Goal: Task Accomplishment & Management: Manage account settings

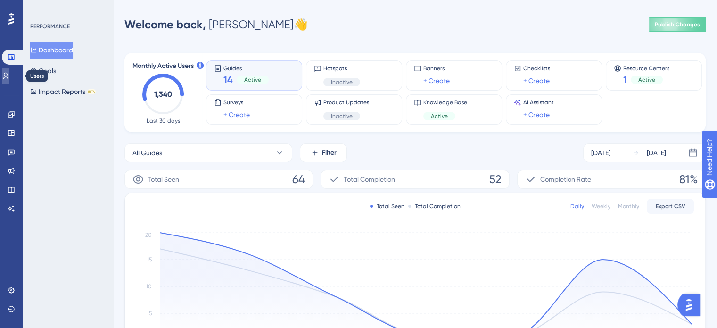
click at [9, 74] on icon at bounding box center [6, 76] width 8 height 8
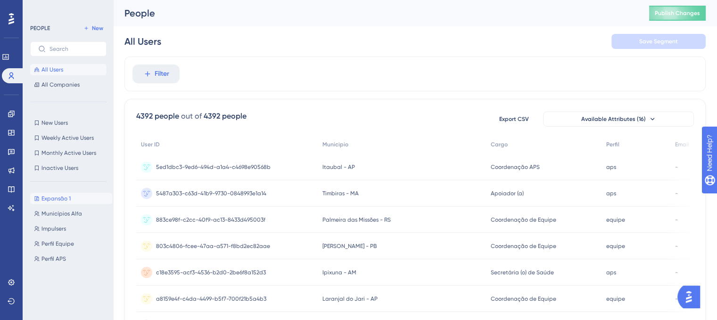
click at [61, 197] on span "Expansão 1" at bounding box center [55, 199] width 29 height 8
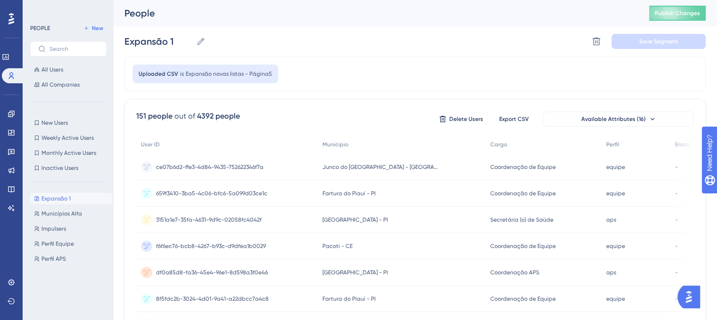
click at [354, 59] on div "Uploaded CSV is Expansão novas listas - Página5" at bounding box center [414, 74] width 581 height 35
click at [241, 74] on span "Expansão novas listas - Página5" at bounding box center [229, 74] width 86 height 8
click at [600, 37] on icon at bounding box center [595, 41] width 9 height 9
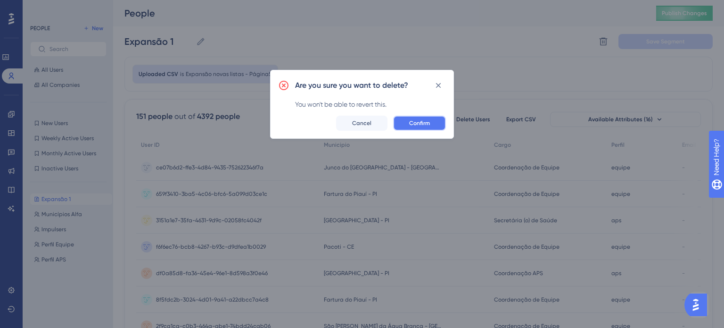
click at [435, 122] on button "Confirm" at bounding box center [419, 122] width 53 height 15
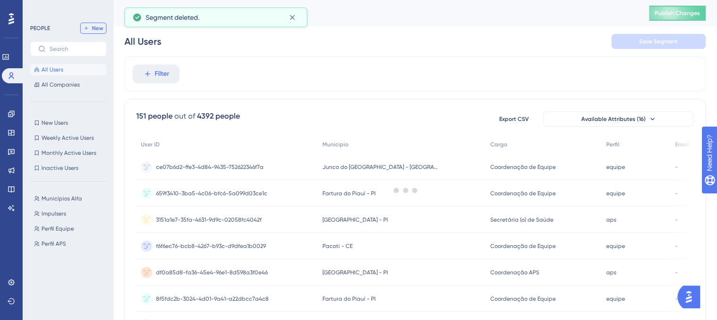
click at [102, 23] on button "New" at bounding box center [93, 28] width 26 height 11
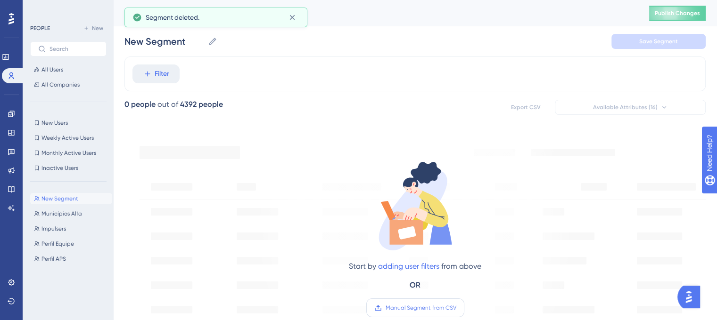
click at [409, 310] on span "Manual Segment from CSV" at bounding box center [420, 308] width 71 height 8
click at [456, 308] on input "Manual Segment from CSV" at bounding box center [456, 308] width 0 height 0
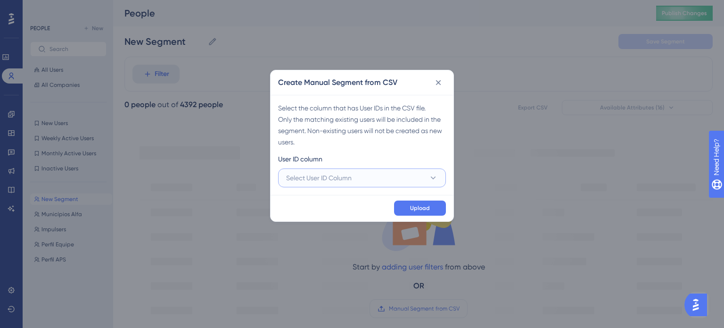
click at [339, 178] on span "Select User ID Column" at bounding box center [319, 177] width 66 height 11
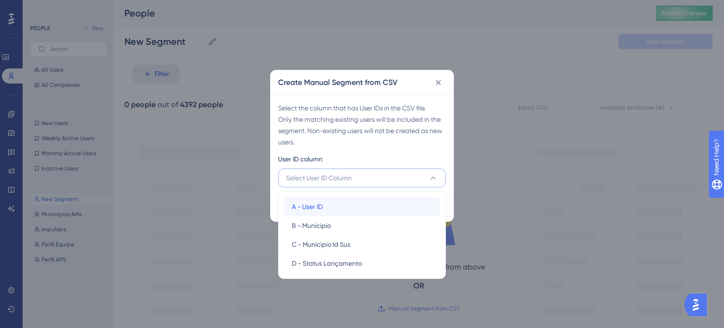
click at [333, 207] on div "A - User ID A - User ID" at bounding box center [362, 206] width 140 height 19
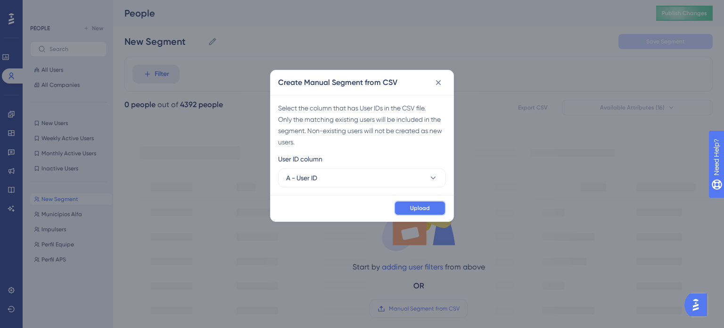
click at [428, 204] on span "Upload" at bounding box center [420, 208] width 20 height 8
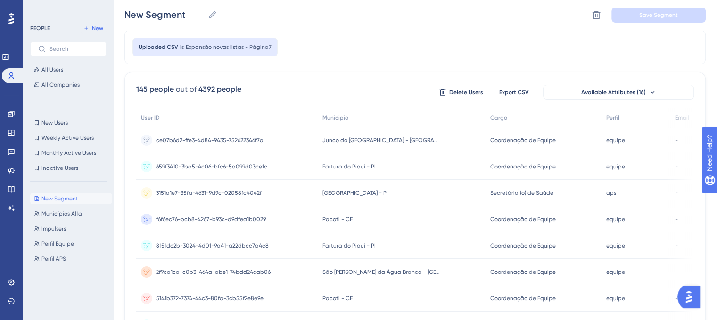
scroll to position [47, 0]
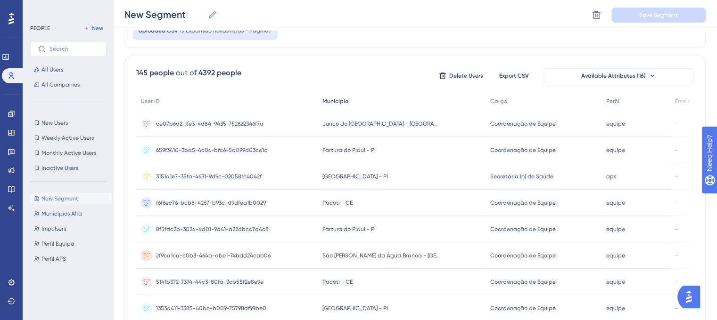
drag, startPoint x: 354, startPoint y: 99, endPoint x: 353, endPoint y: 94, distance: 5.4
click at [353, 94] on div "Municipio" at bounding box center [402, 101] width 168 height 19
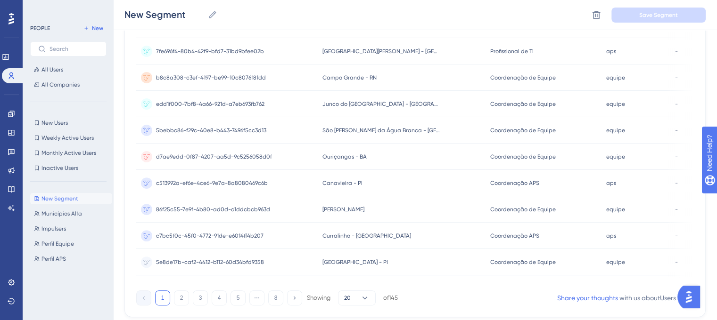
scroll to position [440, 0]
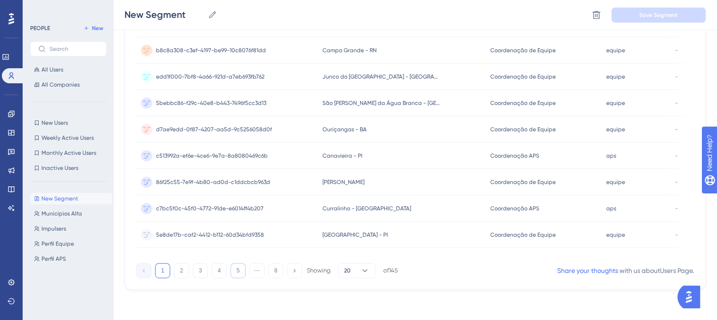
click at [234, 274] on button "5" at bounding box center [237, 270] width 15 height 15
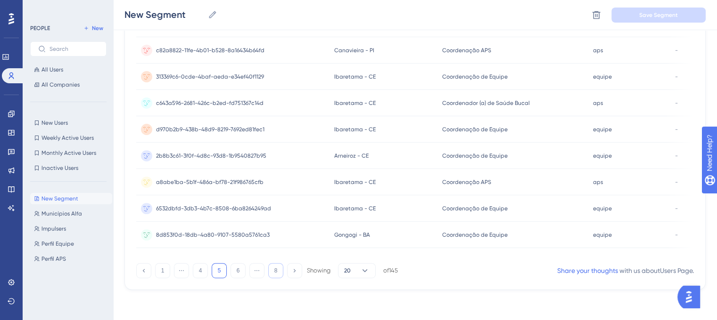
click at [280, 274] on button "8" at bounding box center [275, 270] width 15 height 15
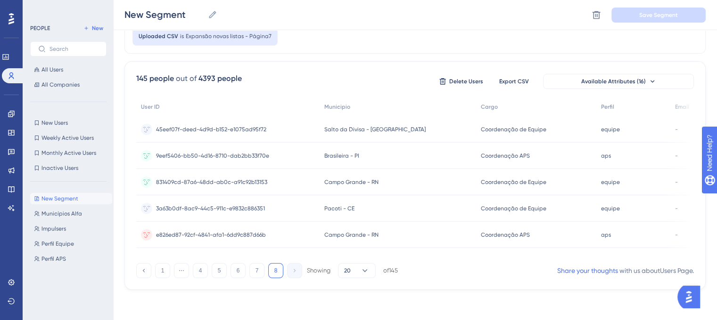
scroll to position [44, 0]
click at [239, 269] on button "6" at bounding box center [237, 270] width 15 height 15
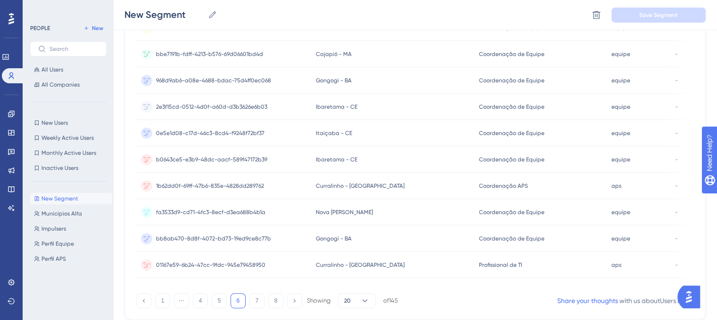
scroll to position [440, 0]
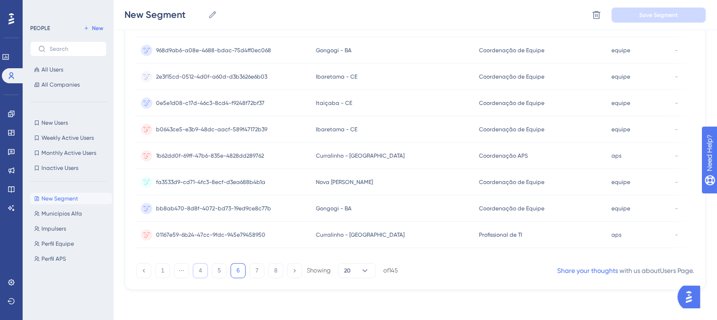
click at [200, 273] on button "4" at bounding box center [200, 270] width 15 height 15
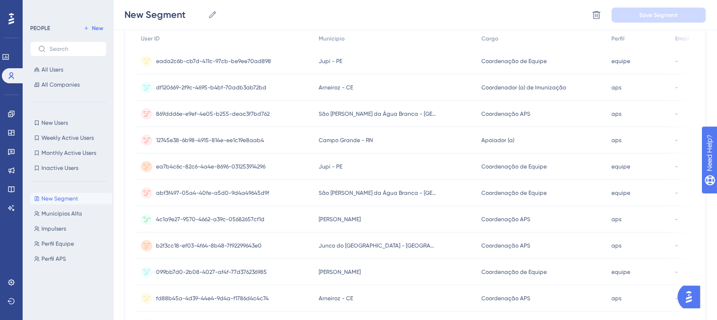
scroll to position [0, 0]
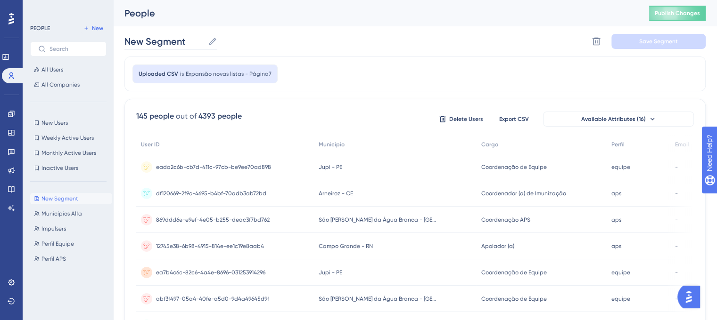
click at [213, 47] on label "New Segment New Segment" at bounding box center [170, 41] width 93 height 17
click at [204, 47] on input "New Segment" at bounding box center [164, 41] width 80 height 13
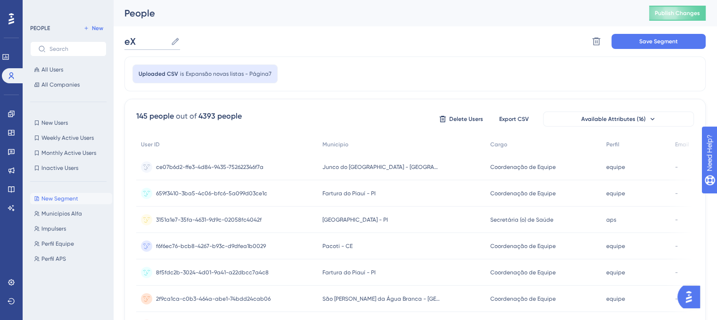
type input "e"
type input "Expansão 1"
click at [641, 37] on button "Save Segment" at bounding box center [658, 41] width 94 height 15
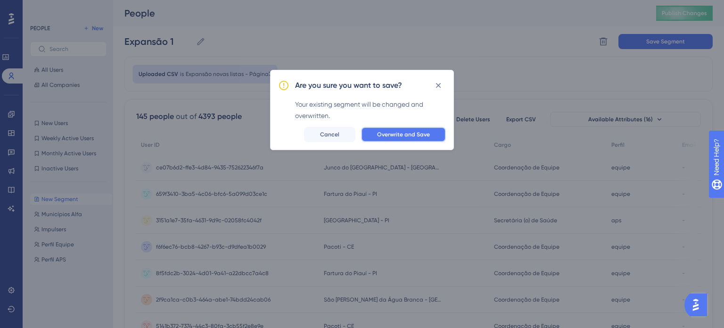
click at [415, 130] on button "Overwrite and Save" at bounding box center [403, 134] width 85 height 15
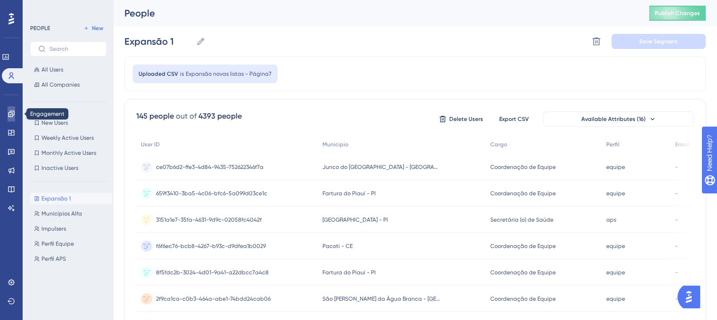
click at [11, 117] on icon at bounding box center [11, 114] width 6 height 6
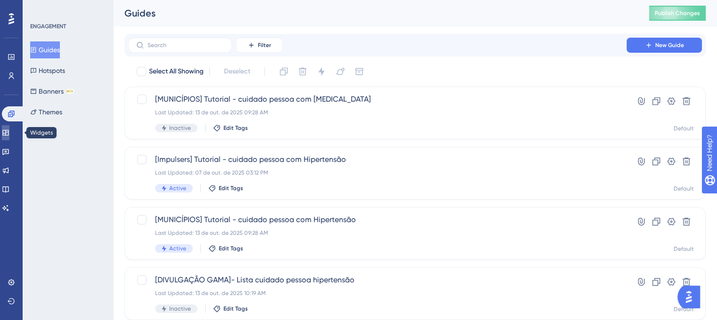
click at [9, 135] on icon at bounding box center [6, 133] width 8 height 8
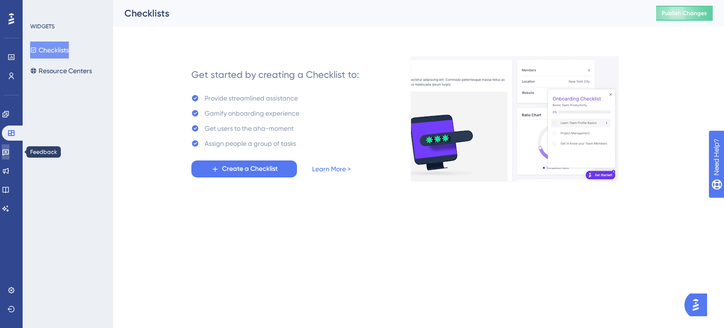
click at [9, 155] on icon at bounding box center [6, 152] width 8 height 8
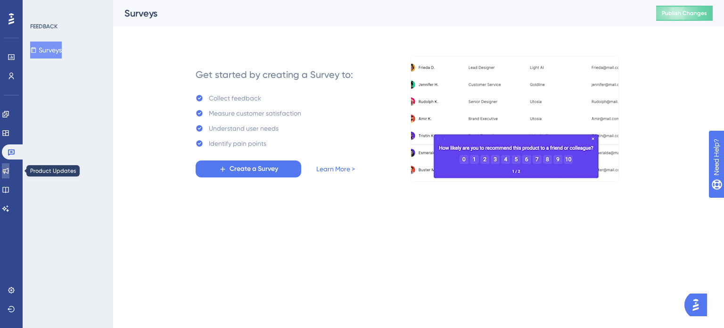
click at [9, 171] on icon at bounding box center [6, 171] width 8 height 8
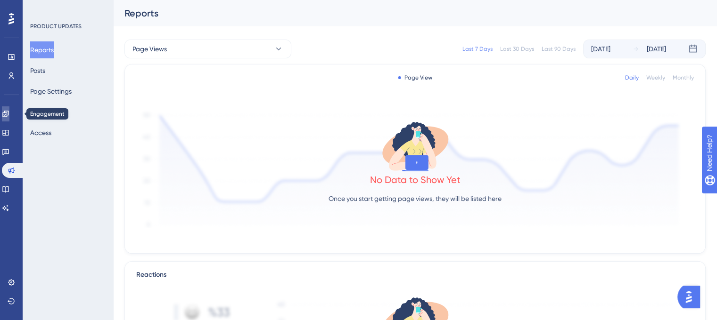
click at [9, 115] on icon at bounding box center [6, 114] width 8 height 8
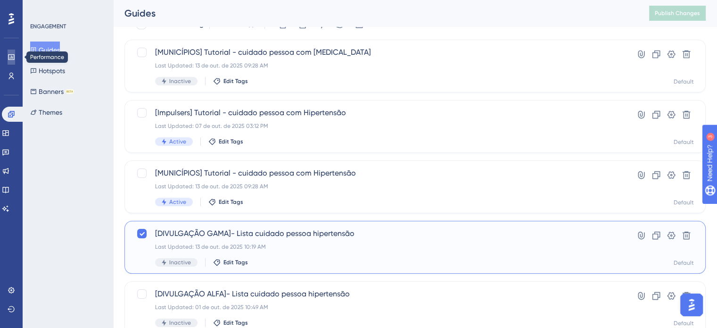
click at [14, 54] on icon at bounding box center [12, 57] width 8 height 8
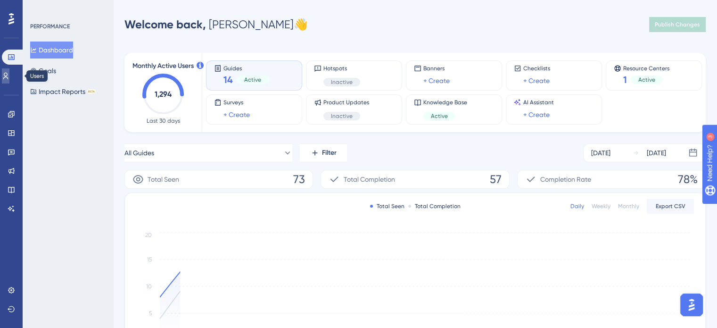
click at [9, 70] on link at bounding box center [6, 75] width 8 height 15
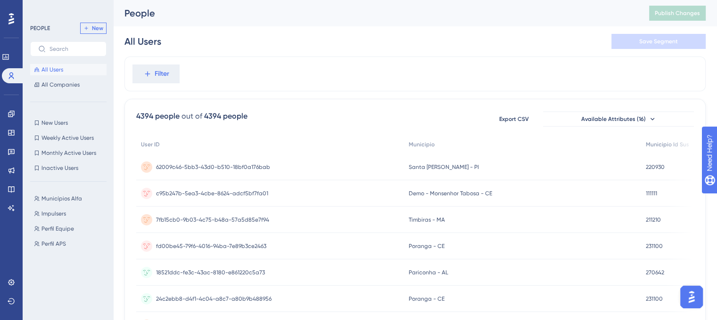
click at [96, 25] on span "New" at bounding box center [97, 29] width 11 height 8
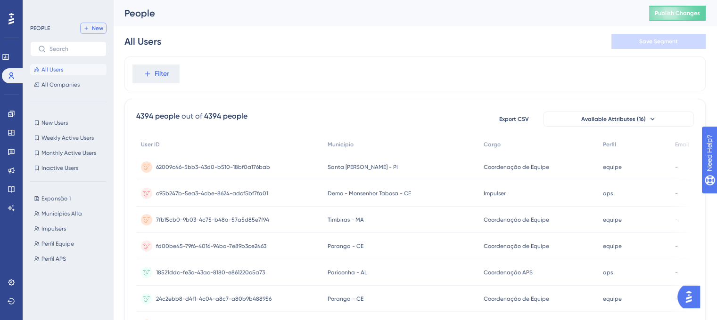
click at [98, 28] on span "New" at bounding box center [97, 29] width 11 height 8
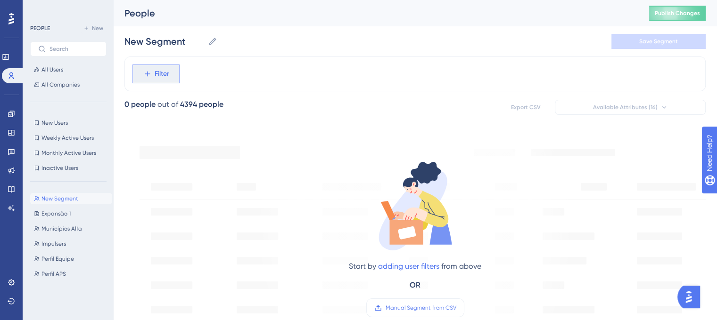
click at [157, 74] on span "Filter" at bounding box center [162, 73] width 15 height 11
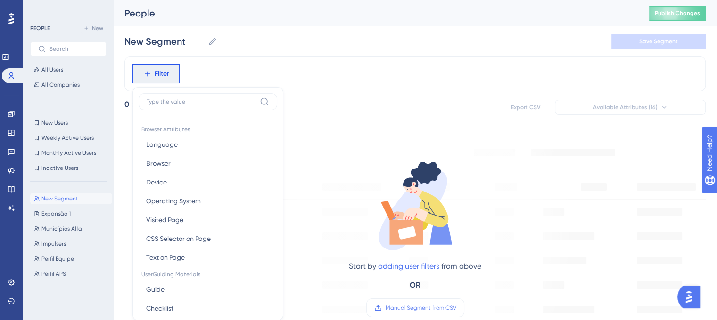
scroll to position [43, 0]
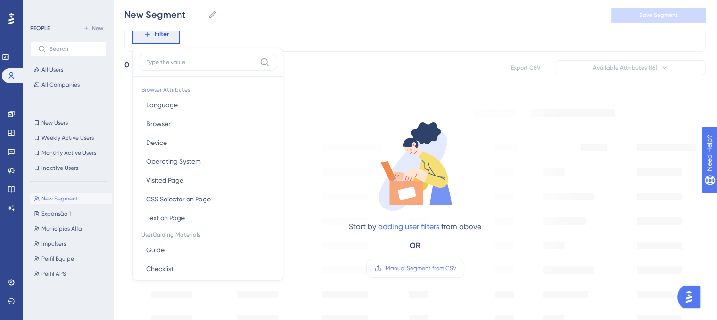
click at [243, 30] on div "New Segment New Segment Save Segment" at bounding box center [415, 15] width 604 height 30
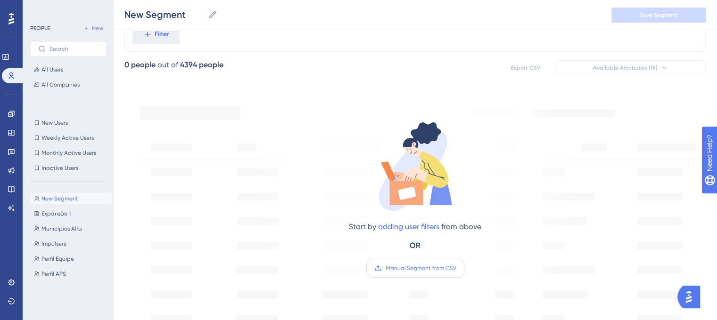
click at [418, 266] on span "Manual Segment from CSV" at bounding box center [420, 269] width 71 height 8
click at [456, 269] on input "Manual Segment from CSV" at bounding box center [456, 269] width 0 height 0
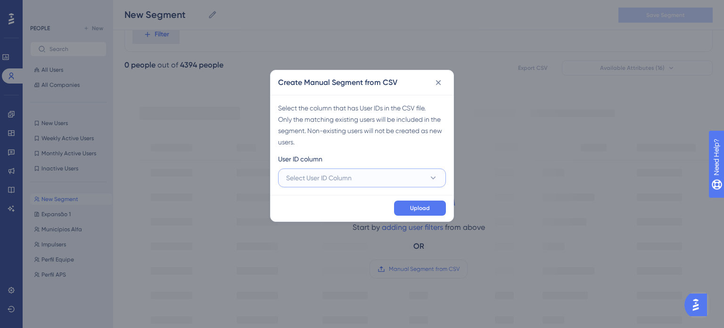
click at [324, 180] on span "Select User ID Column" at bounding box center [319, 177] width 66 height 11
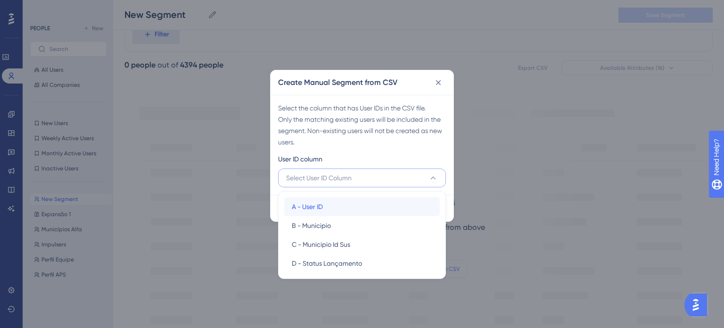
click at [326, 204] on div "A - User ID A - User ID" at bounding box center [362, 206] width 140 height 19
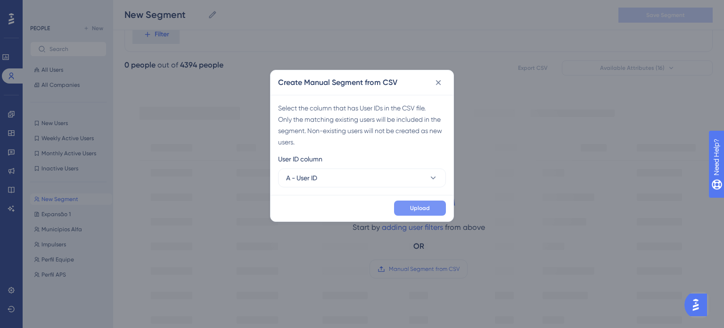
click at [426, 207] on span "Upload" at bounding box center [420, 208] width 20 height 8
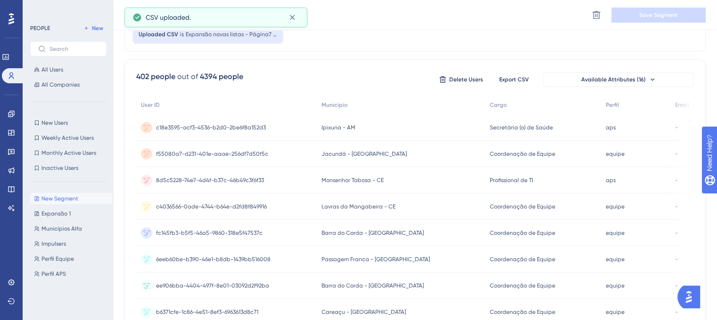
scroll to position [43, 7]
click at [619, 76] on span "Available Attributes (16)" at bounding box center [613, 80] width 65 height 8
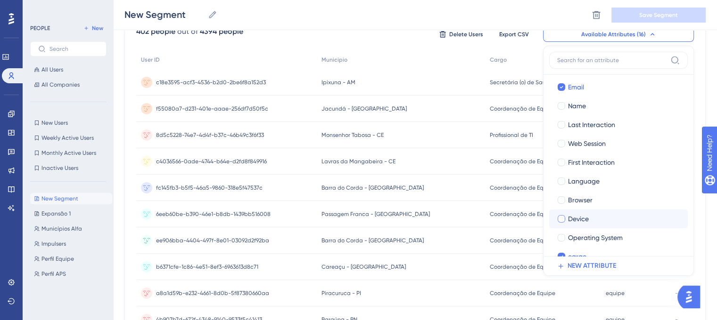
scroll to position [0, 0]
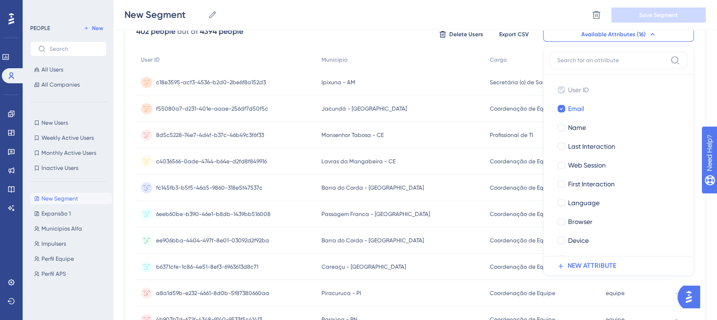
click at [371, 32] on div "402 people out of 4394 people Delete Users Export CSV Available Attributes (16)…" at bounding box center [415, 34] width 558 height 17
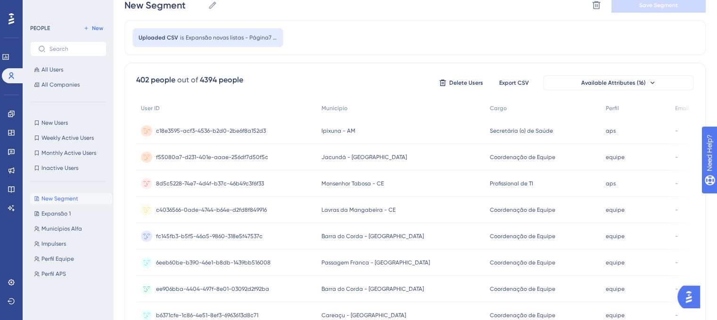
scroll to position [0, 7]
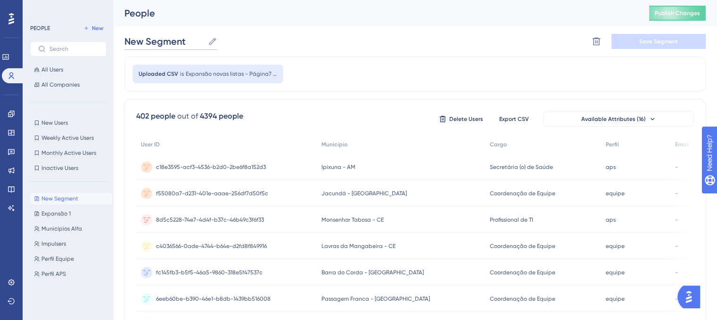
click at [168, 40] on input "New Segment" at bounding box center [164, 41] width 80 height 13
click at [669, 37] on button "Save Segment" at bounding box center [658, 41] width 94 height 15
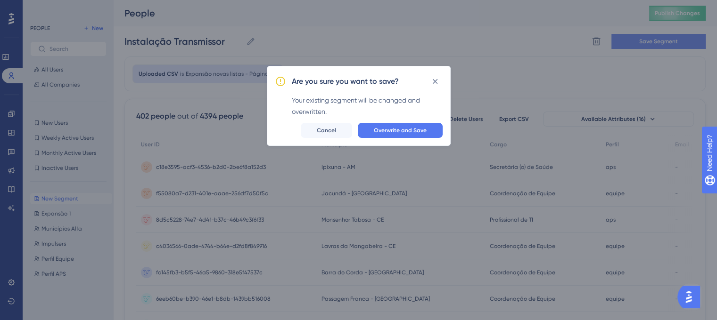
scroll to position [0, 0]
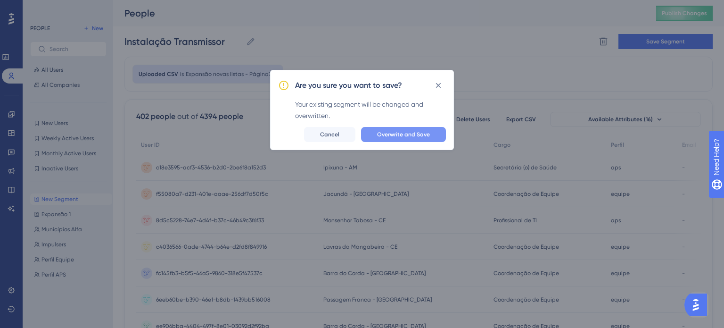
click at [407, 135] on span "Overwrite and Save" at bounding box center [403, 135] width 53 height 8
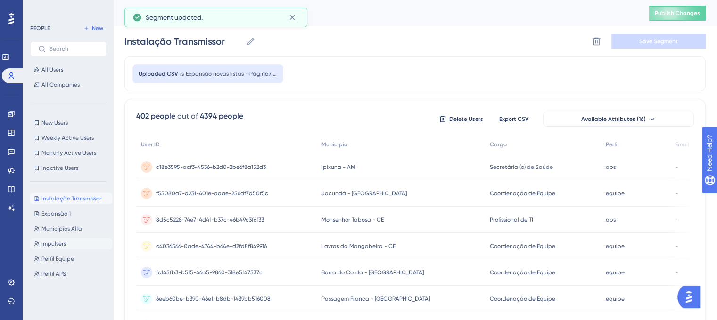
click at [74, 242] on button "Impulsers Impulsers" at bounding box center [71, 243] width 82 height 11
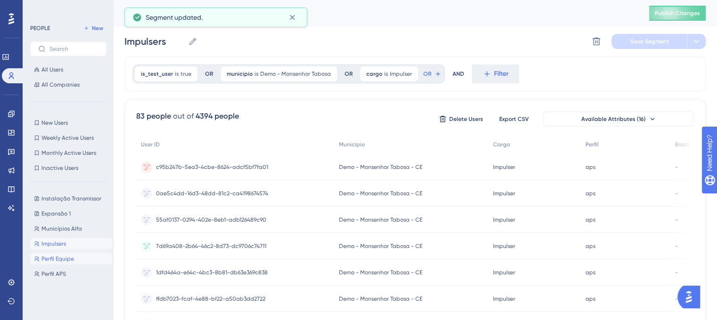
click at [74, 254] on button "Perfil Equipe Perfil Equipe" at bounding box center [71, 259] width 82 height 11
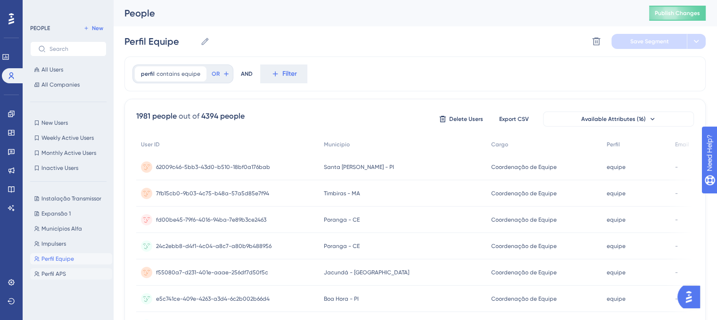
click at [62, 273] on span "Perfil APS" at bounding box center [53, 275] width 25 height 8
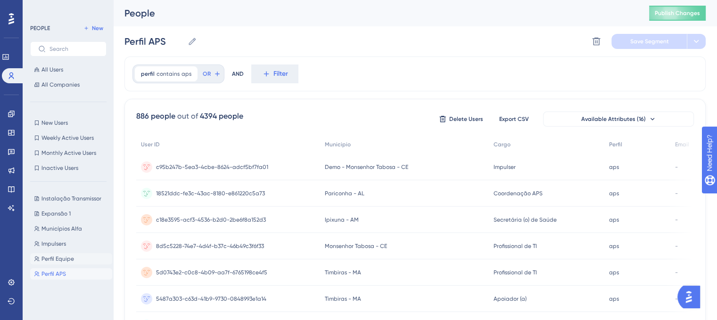
click at [66, 260] on span "Perfil Equipe" at bounding box center [57, 259] width 33 height 8
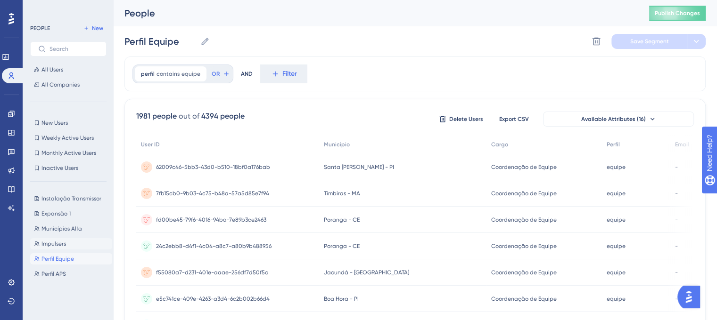
click at [68, 248] on button "Impulsers Impulsers" at bounding box center [71, 243] width 82 height 11
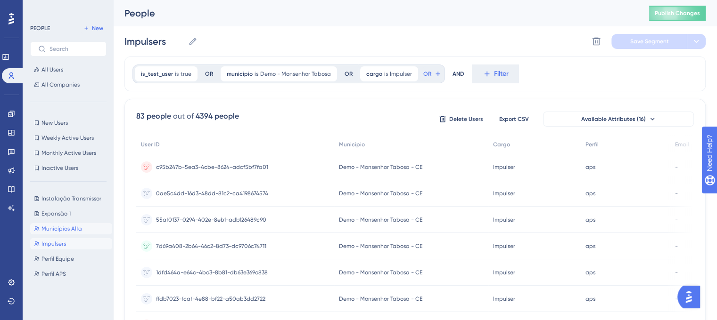
click at [74, 232] on span "Municípios Alfa" at bounding box center [61, 229] width 41 height 8
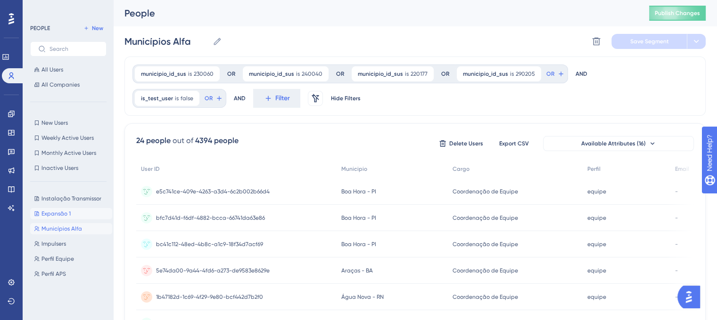
click at [90, 210] on button "Expansão 1 Expansão 1" at bounding box center [71, 213] width 82 height 11
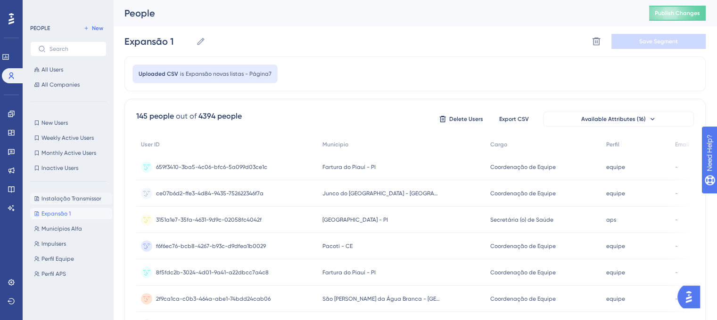
click at [93, 199] on span "Instalação Transmissor" at bounding box center [71, 199] width 60 height 8
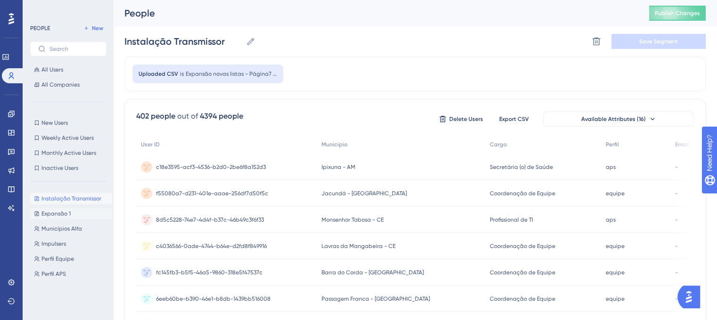
click at [79, 216] on button "Expansão 1 Expansão 1" at bounding box center [71, 213] width 82 height 11
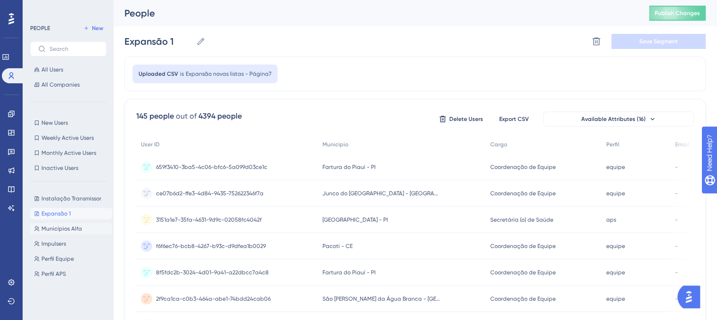
click at [68, 229] on span "Municípios Alfa" at bounding box center [61, 229] width 41 height 8
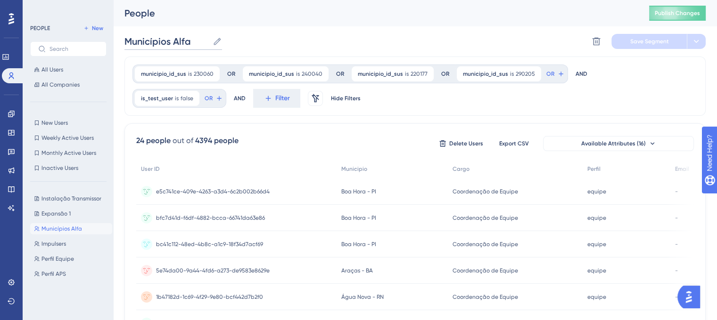
click at [201, 39] on input "Municípios Alfa" at bounding box center [166, 41] width 84 height 13
click at [88, 195] on span "Instalação Transmissor" at bounding box center [71, 199] width 60 height 8
type input "Instalação Transmissor"
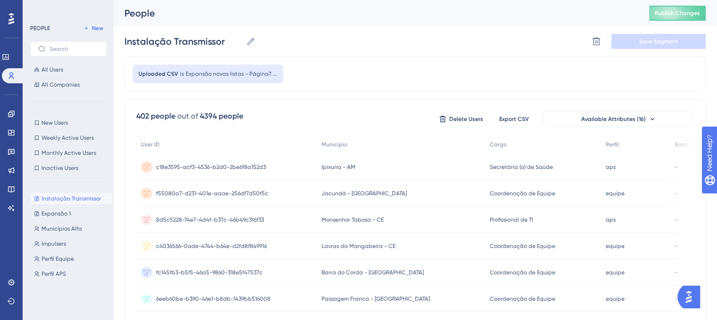
drag, startPoint x: 78, startPoint y: 199, endPoint x: 452, endPoint y: 71, distance: 395.4
click at [452, 71] on div "Uploaded CSV is Expansão novas listas - Página7 (1)" at bounding box center [414, 74] width 581 height 35
click at [70, 127] on button "New Users New Users" at bounding box center [68, 122] width 76 height 11
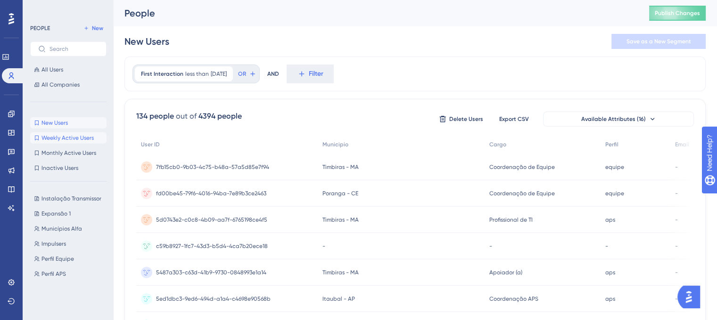
click at [68, 137] on span "Weekly Active Users" at bounding box center [67, 138] width 52 height 8
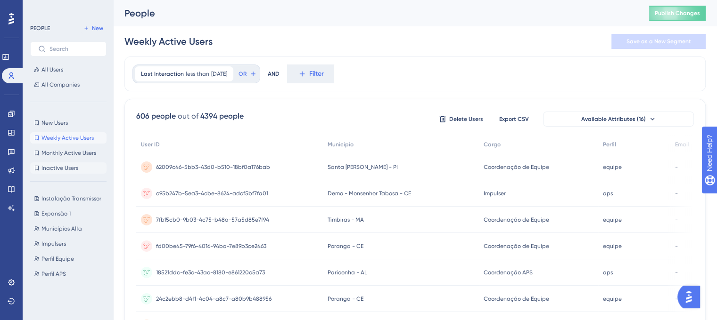
click at [68, 164] on span "Inactive Users" at bounding box center [59, 168] width 37 height 8
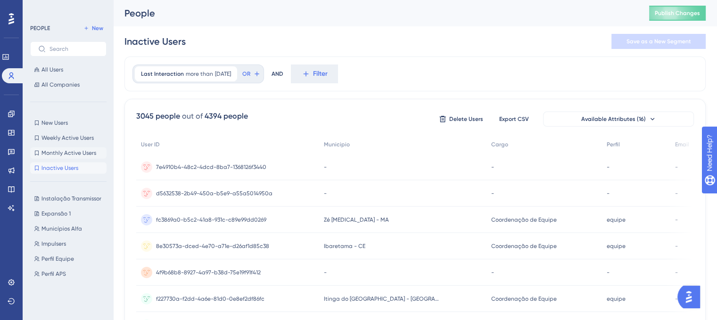
click at [75, 148] on button "Monthly Active Users Monthly Active Users" at bounding box center [68, 153] width 76 height 11
click at [83, 88] on button "All Companies" at bounding box center [68, 84] width 76 height 11
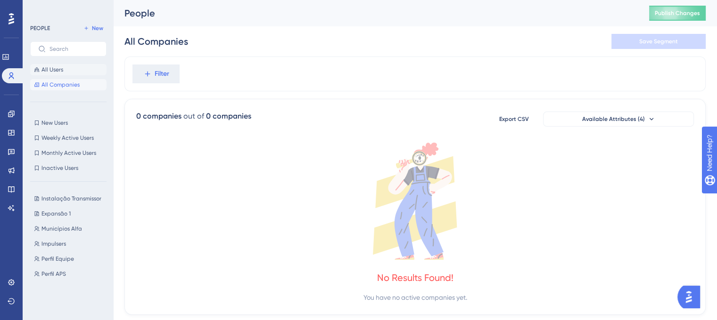
click at [70, 71] on button "All Users" at bounding box center [68, 69] width 76 height 11
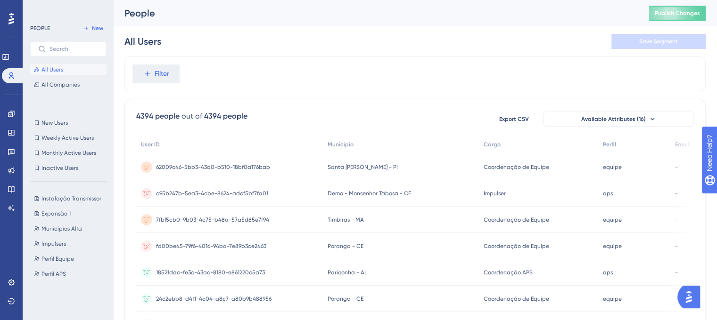
click at [66, 91] on div "PEOPLE New All Users All Companies New Users New Users Weekly Active Users Week…" at bounding box center [68, 163] width 76 height 281
click at [69, 85] on span "All Companies" at bounding box center [60, 85] width 38 height 8
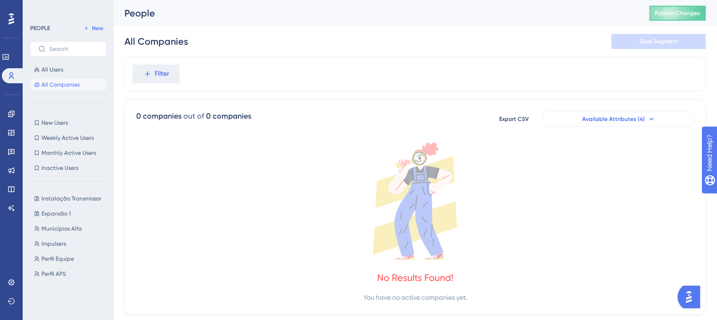
click at [580, 122] on button "Available Attributes (4)" at bounding box center [618, 119] width 151 height 15
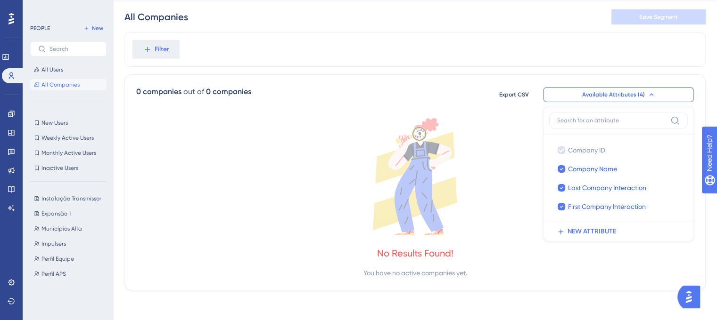
drag, startPoint x: 339, startPoint y: 131, endPoint x: 319, endPoint y: 115, distance: 26.4
click at [339, 131] on icon at bounding box center [415, 176] width 558 height 117
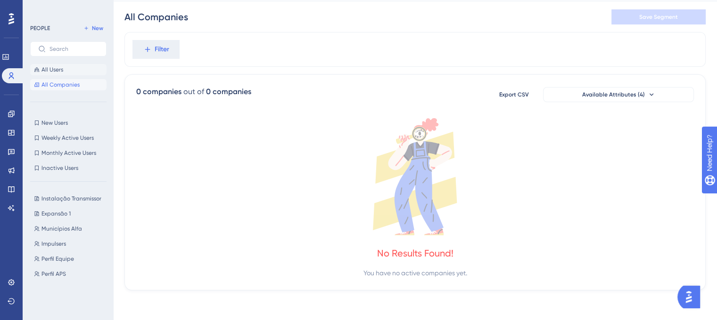
click at [61, 65] on button "All Users" at bounding box center [68, 69] width 76 height 11
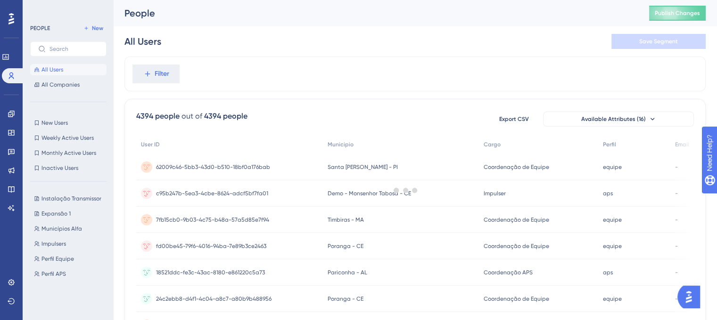
click at [62, 68] on span "All Users" at bounding box center [52, 70] width 22 height 8
click at [94, 31] on span "New" at bounding box center [97, 29] width 11 height 8
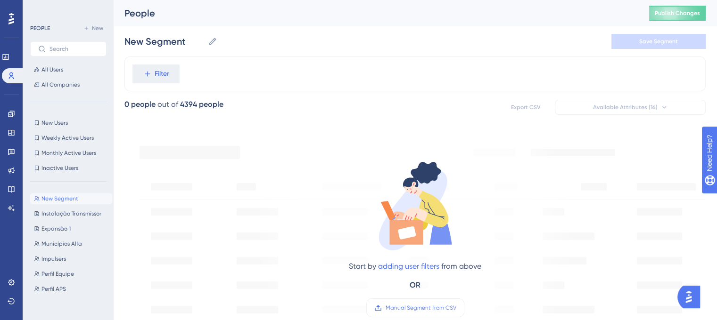
click at [282, 199] on div "Start by adding user filters from above OR Manual Segment from CSV" at bounding box center [415, 231] width 320 height 194
click at [66, 124] on span "New Users" at bounding box center [54, 123] width 26 height 8
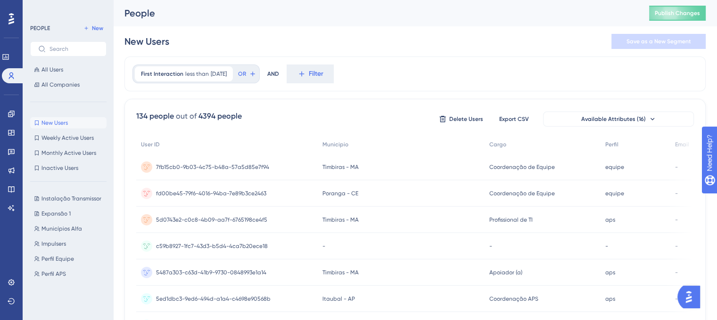
click at [80, 192] on div "Instalação Transmissor Instalação Transmissor Expansão 1 Expansão 1 Municípios …" at bounding box center [71, 246] width 82 height 114
click at [83, 198] on span "Instalação Transmissor" at bounding box center [71, 199] width 60 height 8
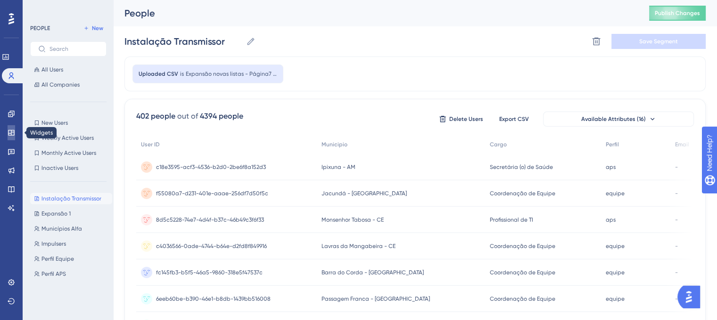
click at [15, 135] on link at bounding box center [12, 132] width 8 height 15
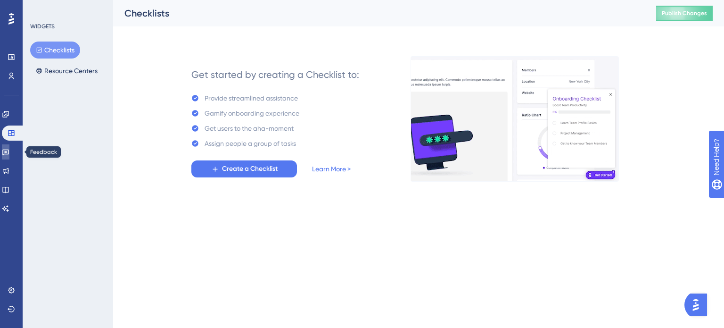
click at [9, 150] on icon at bounding box center [6, 152] width 8 height 8
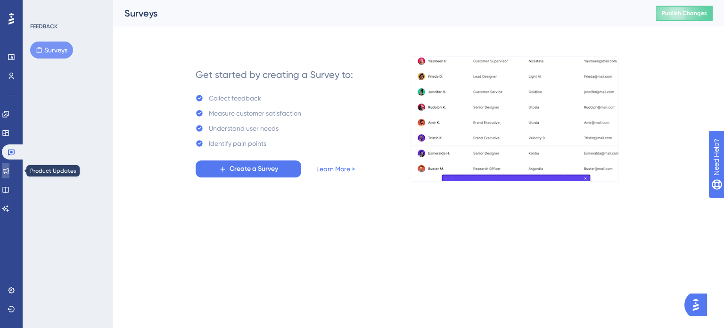
click at [9, 169] on icon at bounding box center [6, 171] width 6 height 6
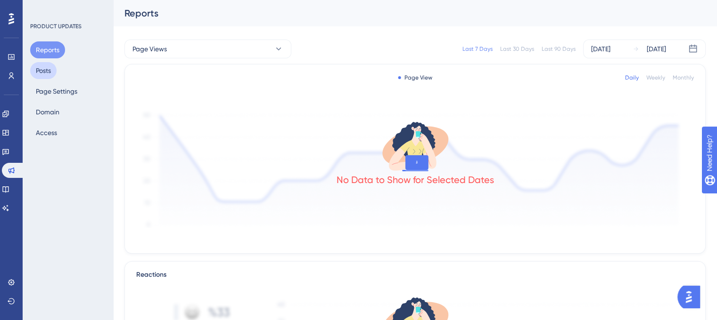
click at [39, 72] on button "Posts" at bounding box center [43, 70] width 26 height 17
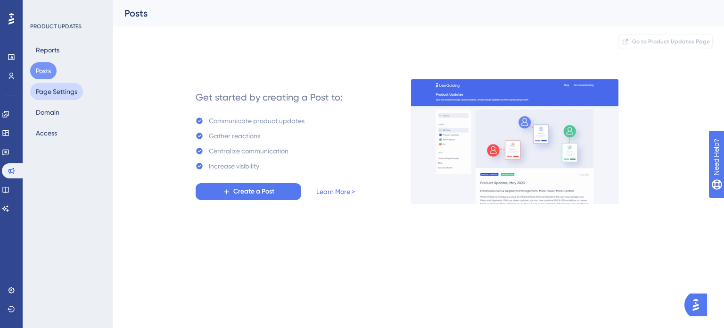
click at [52, 92] on button "Page Settings" at bounding box center [56, 91] width 53 height 17
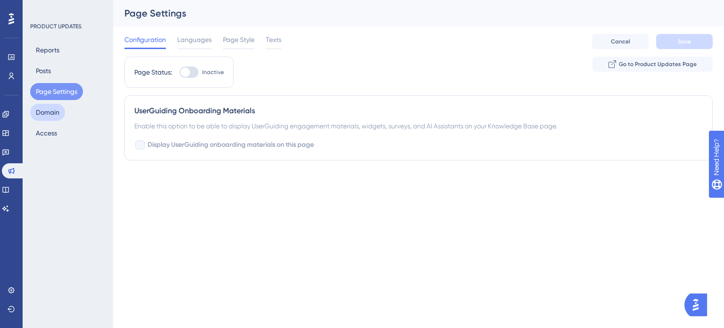
click at [49, 116] on button "Domain" at bounding box center [47, 112] width 35 height 17
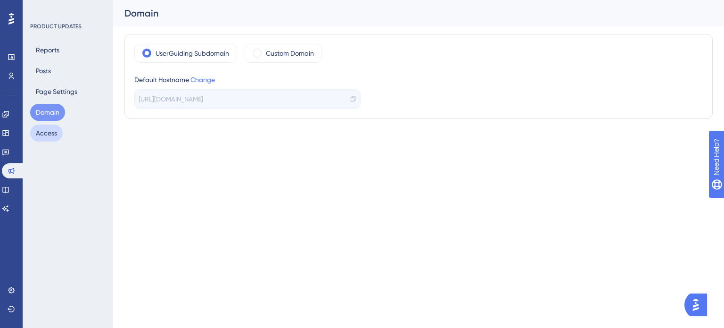
click at [47, 134] on button "Access" at bounding box center [46, 132] width 33 height 17
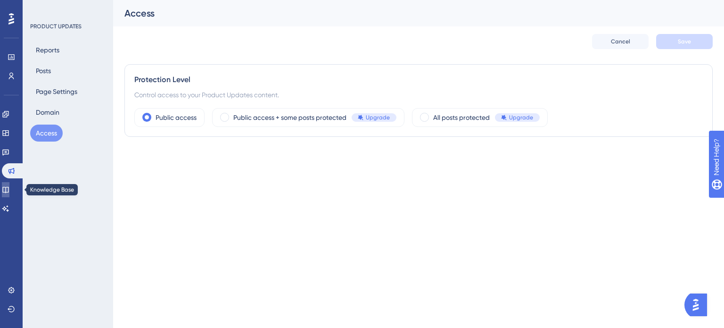
click at [9, 190] on icon at bounding box center [6, 190] width 8 height 8
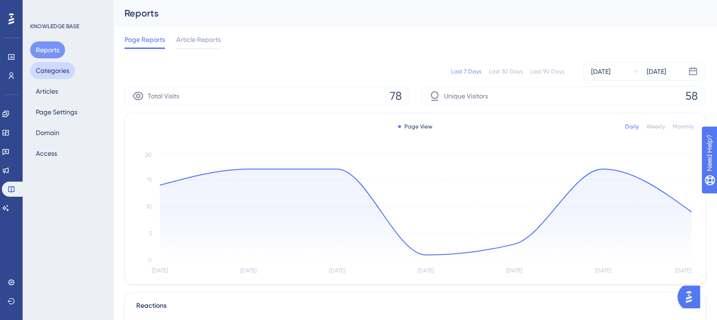
click at [51, 73] on button "Categories" at bounding box center [52, 70] width 45 height 17
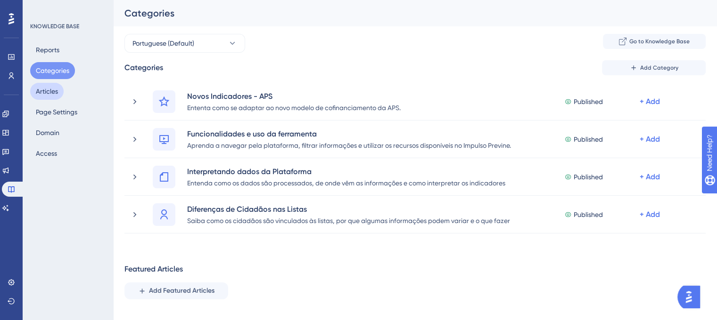
click at [40, 94] on button "Articles" at bounding box center [46, 91] width 33 height 17
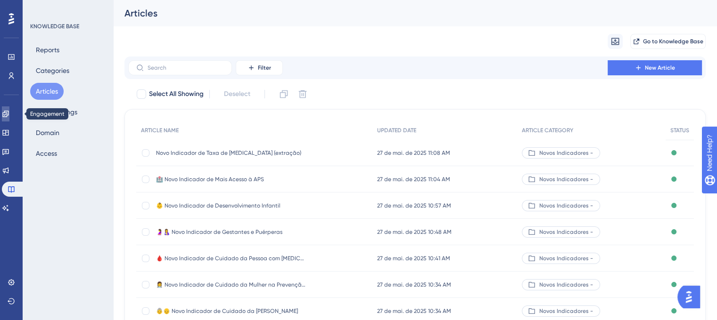
click at [9, 110] on link at bounding box center [6, 114] width 8 height 15
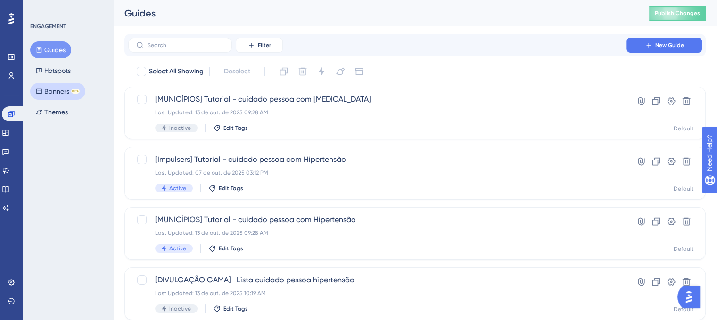
click at [54, 94] on button "Banners BETA" at bounding box center [57, 91] width 55 height 17
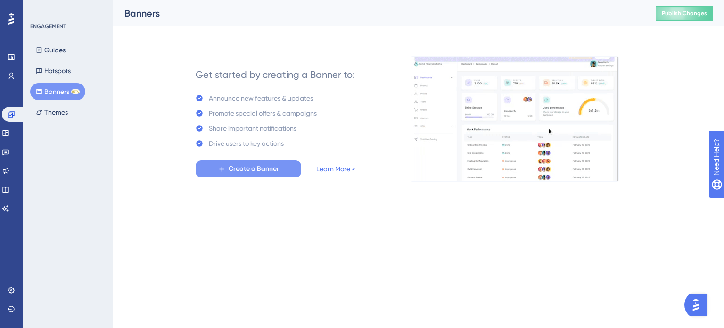
click at [271, 171] on span "Create a Banner" at bounding box center [254, 168] width 50 height 11
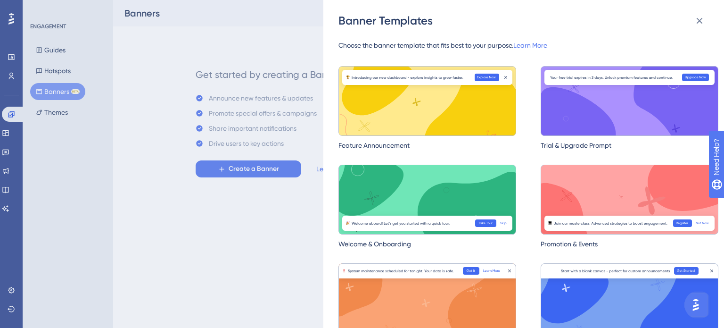
click at [265, 224] on div "Banner Templates Choose the banner template that fits best to your purpose. Lea…" at bounding box center [362, 164] width 724 height 328
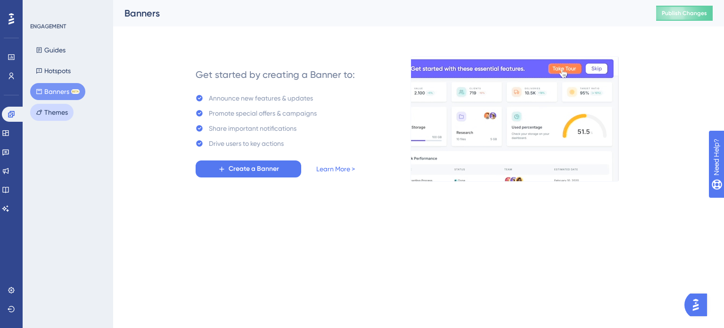
click at [53, 115] on button "Themes" at bounding box center [51, 112] width 43 height 17
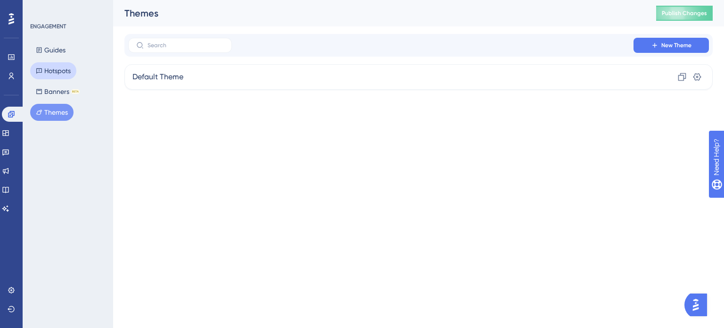
click at [57, 71] on button "Hotspots" at bounding box center [53, 70] width 46 height 17
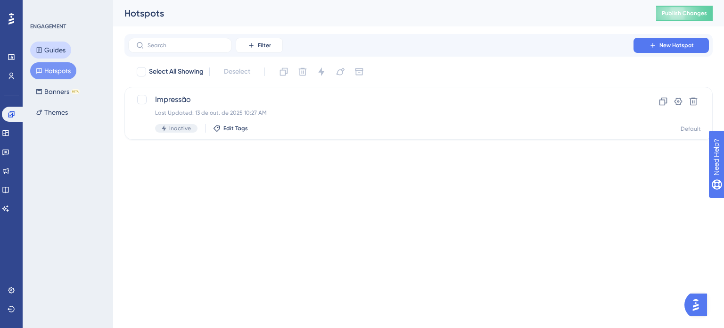
click at [60, 50] on button "Guides" at bounding box center [50, 49] width 41 height 17
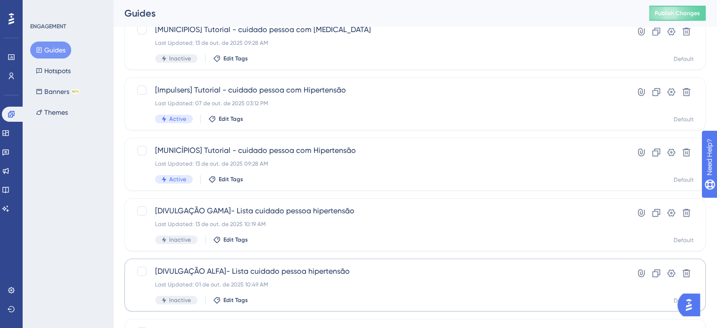
scroll to position [141, 0]
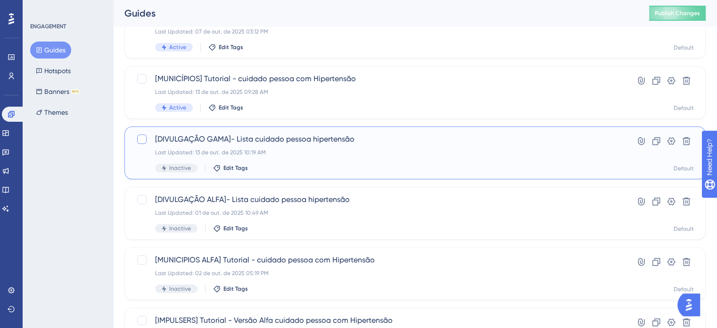
click at [139, 138] on div at bounding box center [141, 138] width 9 height 9
checkbox input "true"
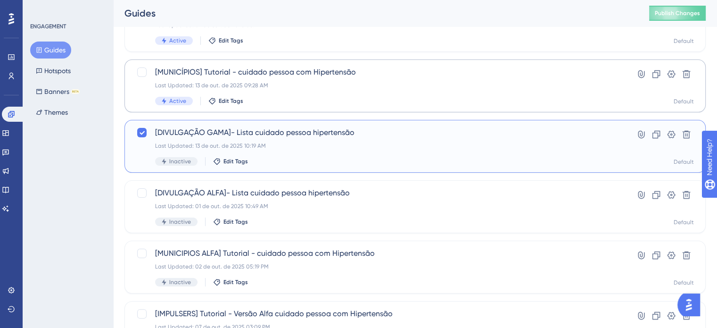
scroll to position [47, 0]
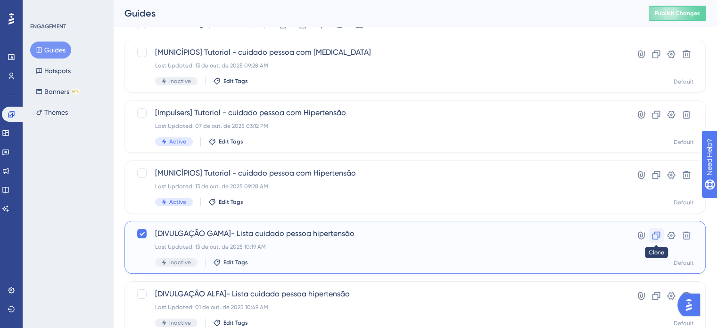
click at [658, 235] on icon at bounding box center [655, 234] width 9 height 9
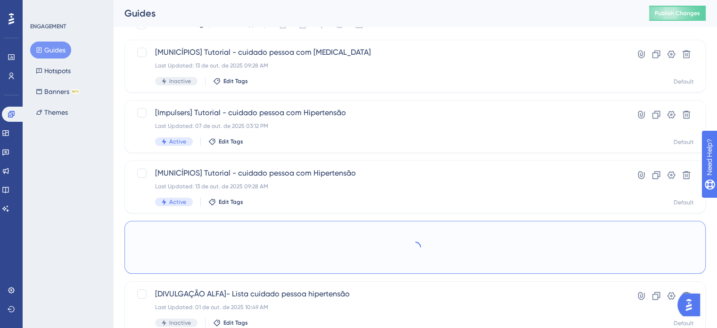
checkbox input "false"
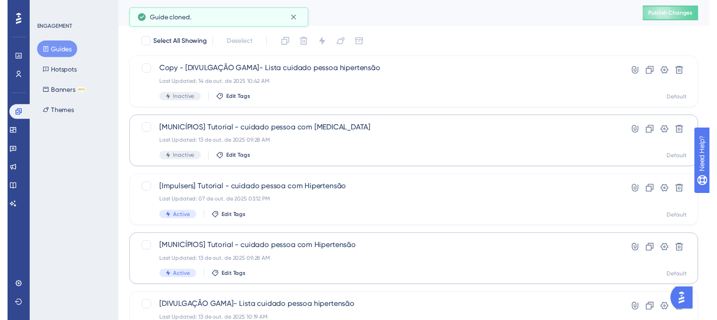
scroll to position [0, 0]
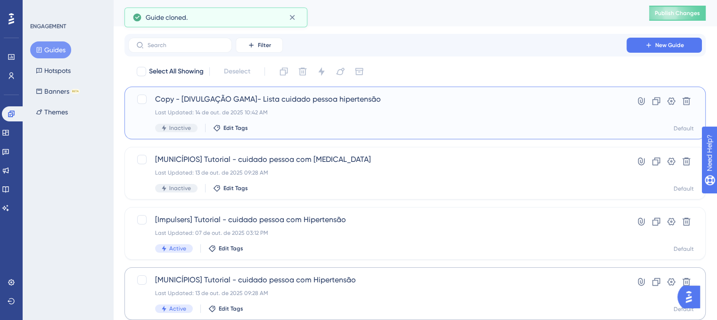
click at [179, 102] on span "Copy - [DIVULGAÇÃO GAMA]- Lista cuidado pessoa hipertensão" at bounding box center [377, 99] width 444 height 11
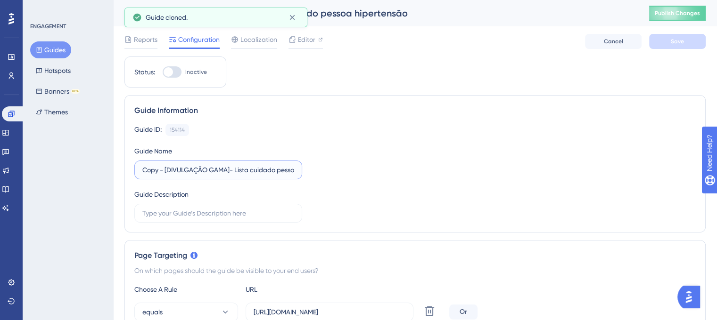
drag, startPoint x: 164, startPoint y: 170, endPoint x: 115, endPoint y: 169, distance: 49.5
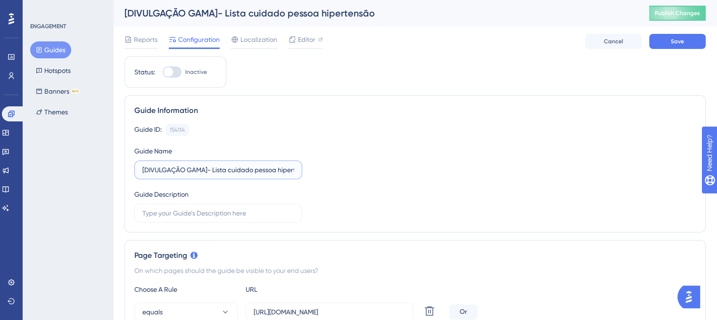
click at [201, 170] on input "[DIVULGAÇÃO GAMA]- Lista cuidado pessoa hipertensão" at bounding box center [218, 170] width 152 height 10
click at [254, 172] on input "[DIVULGAÇÃO EXPANSÃO]- Lista cuidado pessoa hipertensão" at bounding box center [218, 170] width 152 height 10
click at [239, 167] on input "[DIVULGAÇÃO EXPANSÃO]- Lista cuidado pessoa hipertensão" at bounding box center [218, 170] width 152 height 10
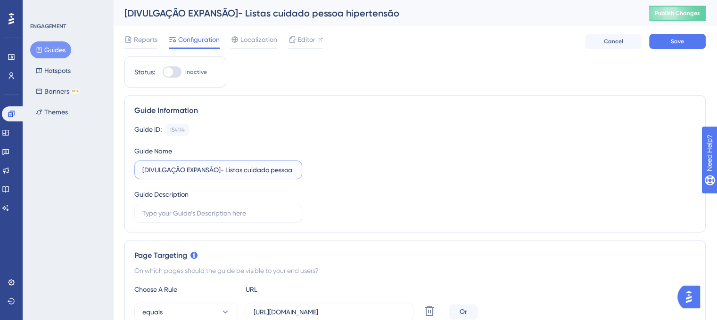
scroll to position [0, 37]
click at [257, 170] on input "[DIVULGAÇÃO EXPANSÃO]- Listas cuidado pessoa hipertensão" at bounding box center [218, 170] width 152 height 10
type input "[DIVULGAÇÃO EXPANSÃO]- Listas cuidado pessoa com hipertensão e diabetes"
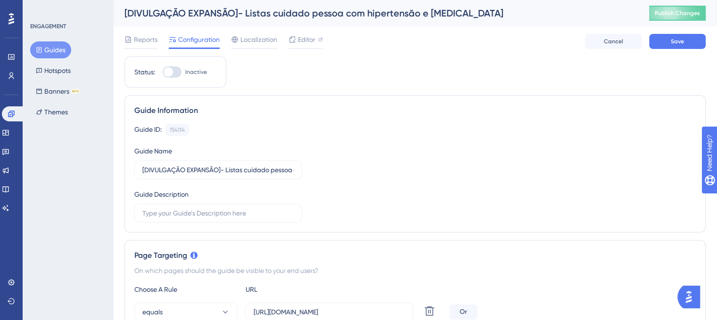
click at [407, 202] on div "Guide ID: 154114 Copy Guide Name [DIVULGAÇÃO EXPANSÃO]- Listas cuidado pessoa c…" at bounding box center [414, 173] width 561 height 99
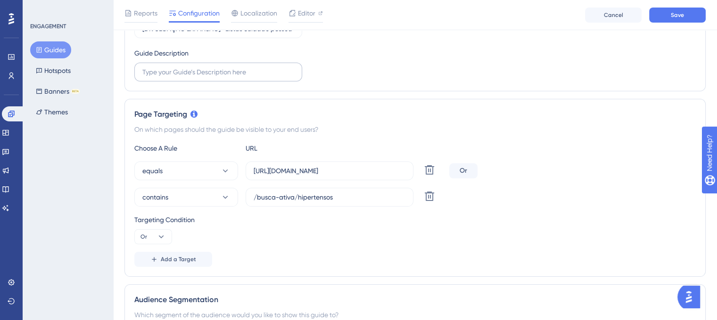
scroll to position [145, 0]
click at [465, 172] on div "Or" at bounding box center [463, 171] width 28 height 15
click at [435, 193] on button at bounding box center [429, 197] width 17 height 17
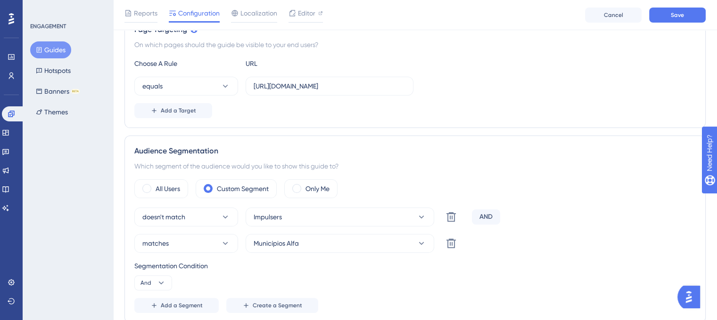
scroll to position [232, 0]
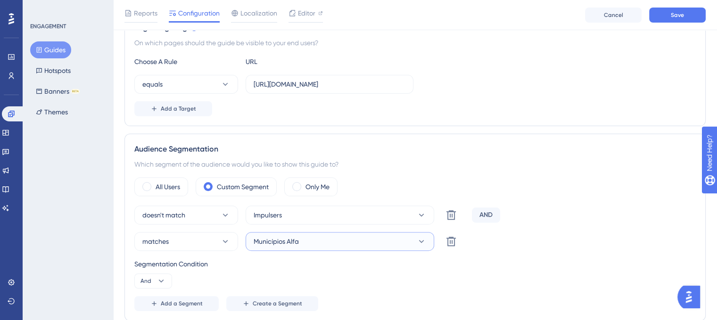
click at [372, 238] on button "Municípios Alfa" at bounding box center [340, 241] width 189 height 19
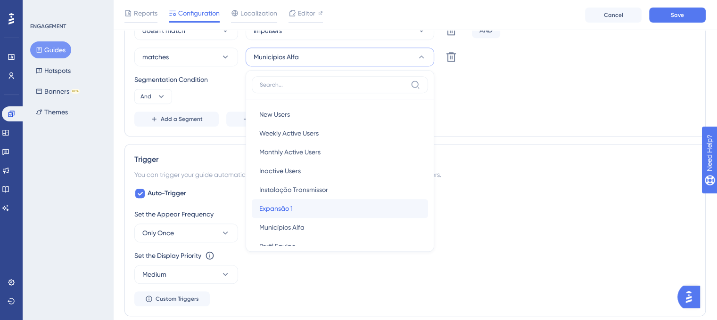
click at [371, 206] on div "Expansão 1 Expansão 1" at bounding box center [339, 208] width 161 height 19
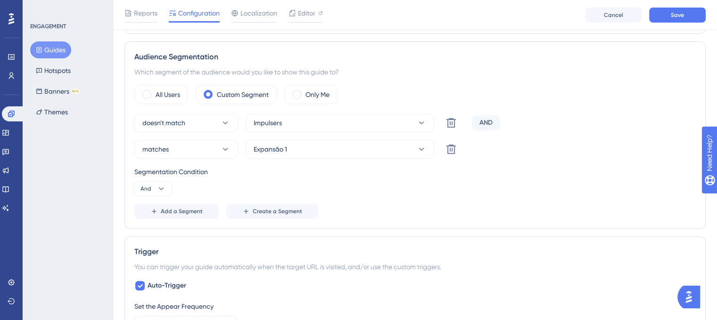
scroll to position [324, 0]
click at [366, 182] on div "Segmentation Condition And" at bounding box center [414, 181] width 561 height 30
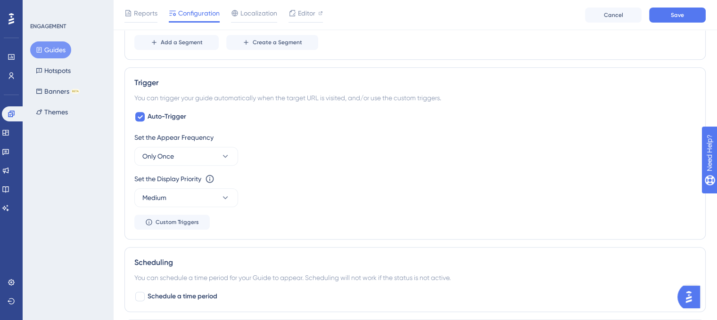
scroll to position [499, 0]
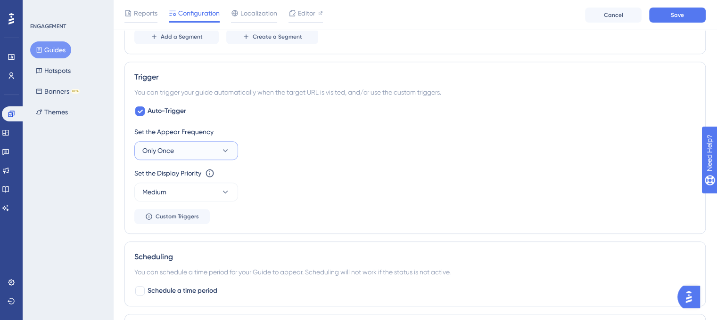
click at [224, 147] on icon at bounding box center [225, 150] width 9 height 9
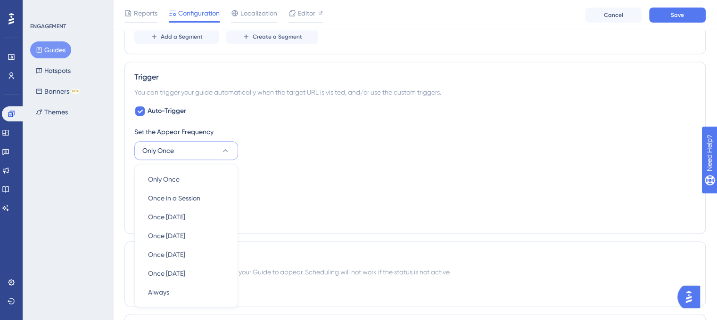
scroll to position [574, 0]
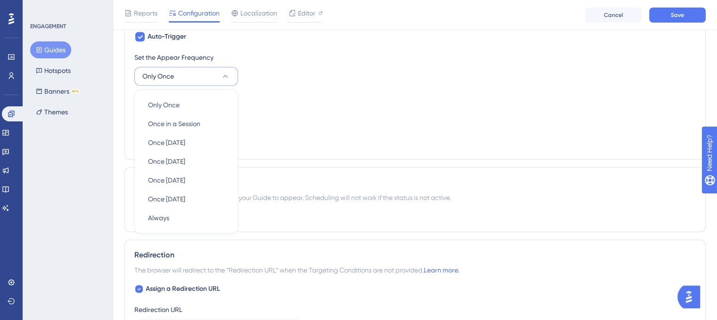
click at [362, 96] on div "Set the Display Priority This option will set the display priority between auto…" at bounding box center [414, 98] width 561 height 11
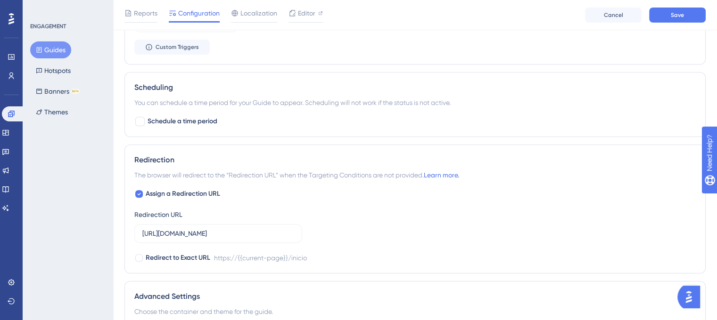
scroll to position [668, 0]
click at [330, 122] on div "Schedule a time period" at bounding box center [414, 121] width 561 height 11
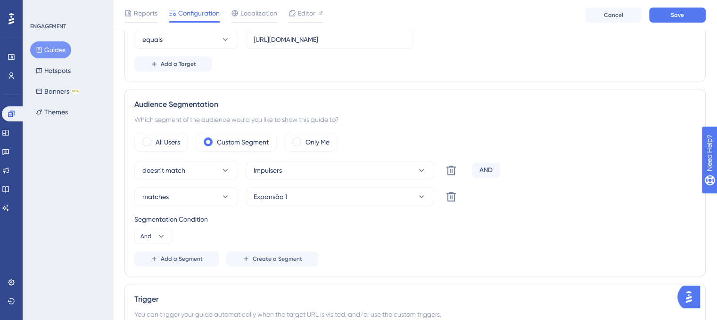
scroll to position [271, 0]
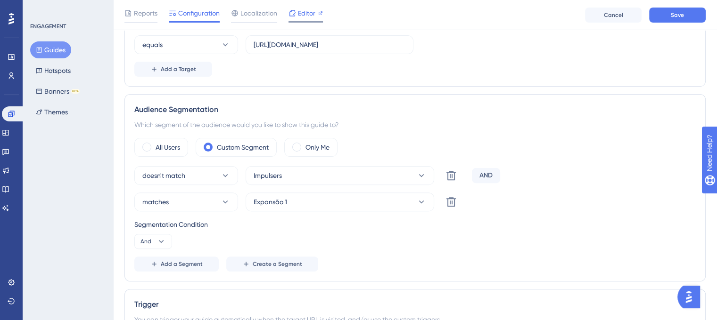
click at [314, 14] on span "Editor" at bounding box center [306, 13] width 17 height 11
